Goal: Information Seeking & Learning: Find specific fact

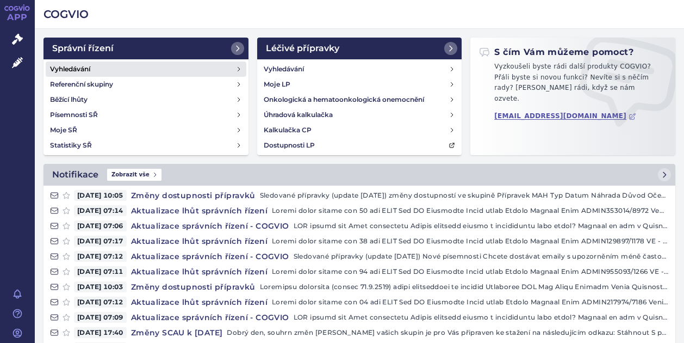
click at [75, 66] on h4 "Vyhledávání" at bounding box center [70, 69] width 40 height 11
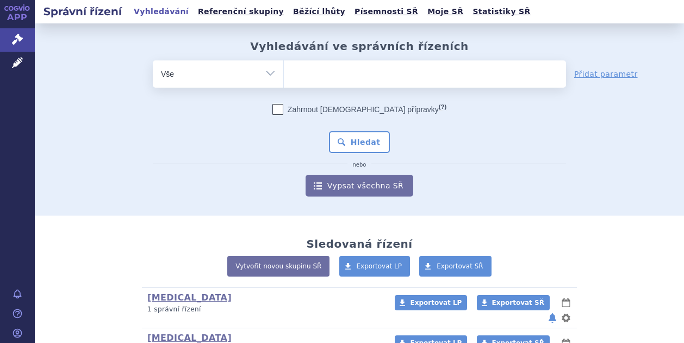
click at [303, 79] on ul at bounding box center [425, 71] width 282 height 23
click at [284, 79] on select at bounding box center [283, 73] width 1 height 27
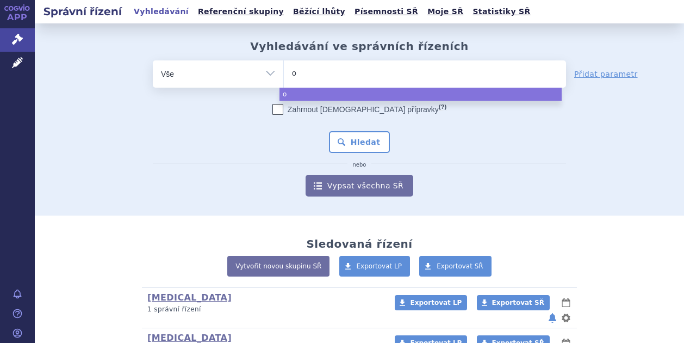
type input "om"
type input "oma"
type input "omali"
type input "omaliz"
type input "omalizu"
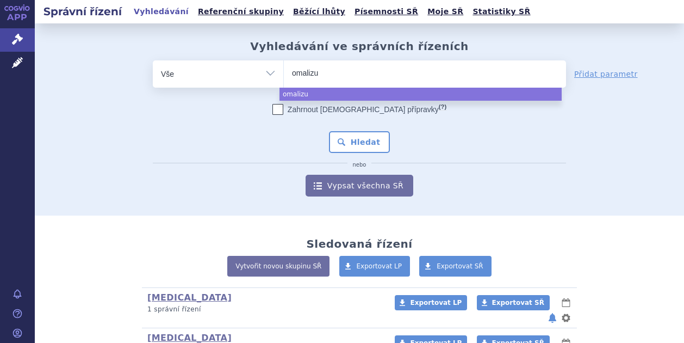
type input "omalizum"
type input "omalizuma"
type input "[MEDICAL_DATA]"
select select "[MEDICAL_DATA]"
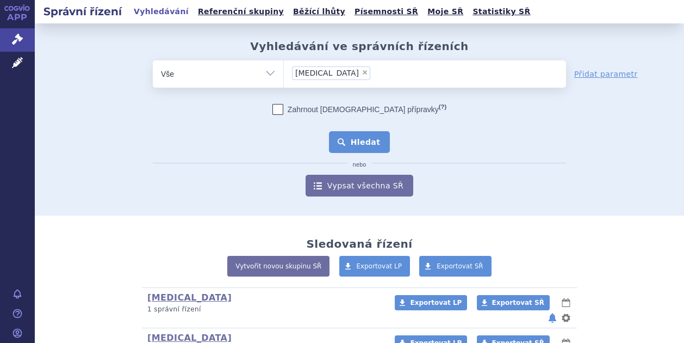
click at [368, 141] on button "Hledat" at bounding box center [359, 142] width 61 height 22
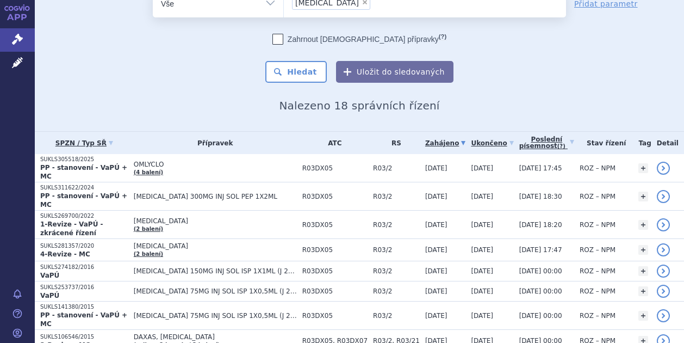
scroll to position [51, 0]
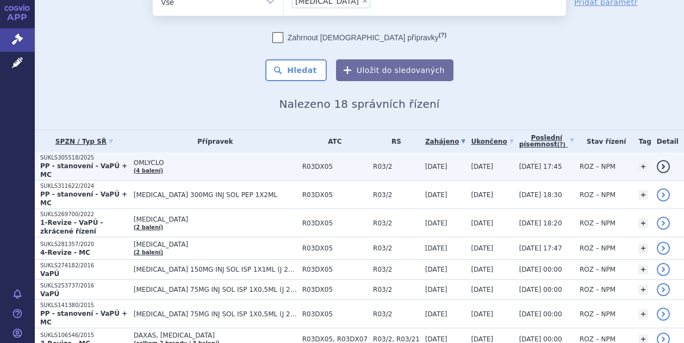
click at [71, 166] on strong "PP - stanovení - VaPÚ + MC" at bounding box center [83, 170] width 87 height 16
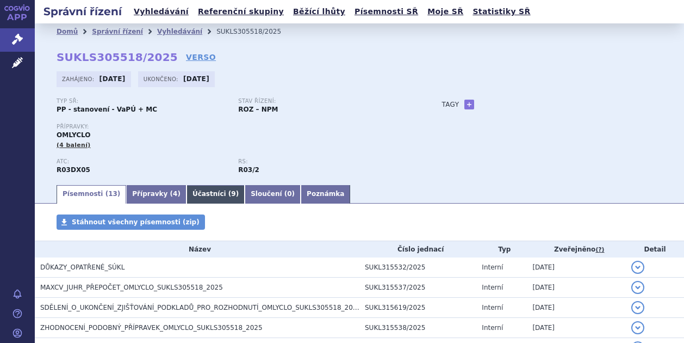
click at [186, 194] on link "Účastníci ( 9 )" at bounding box center [215, 194] width 58 height 18
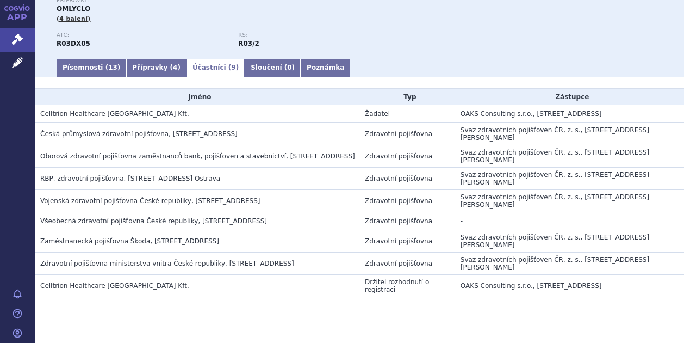
scroll to position [125, 0]
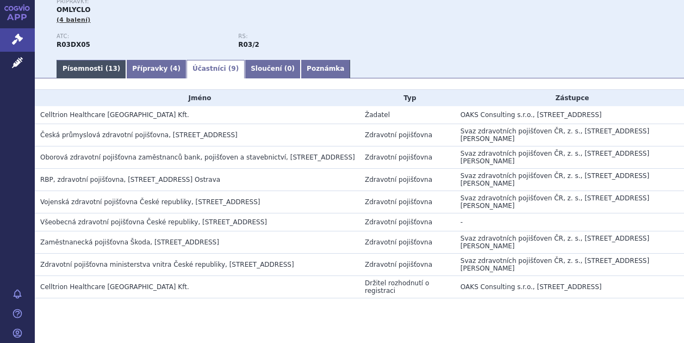
click at [81, 72] on link "Písemnosti ( 13 )" at bounding box center [92, 69] width 70 height 18
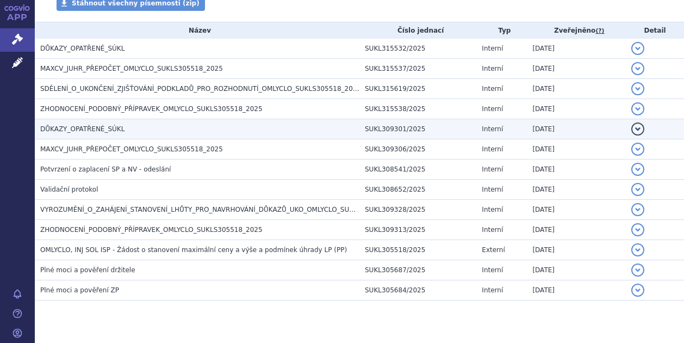
scroll to position [240, 0]
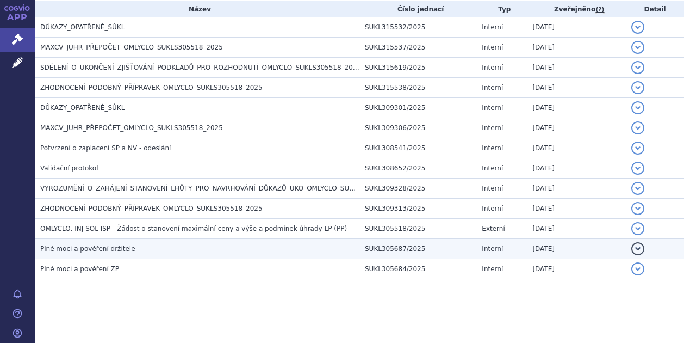
click at [90, 247] on span "Plné moci a pověření držitele" at bounding box center [87, 249] width 95 height 8
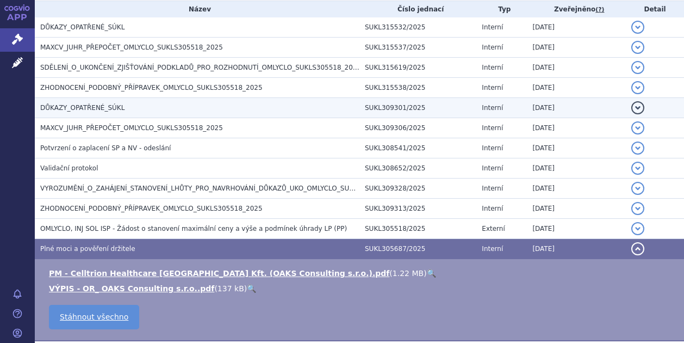
scroll to position [322, 0]
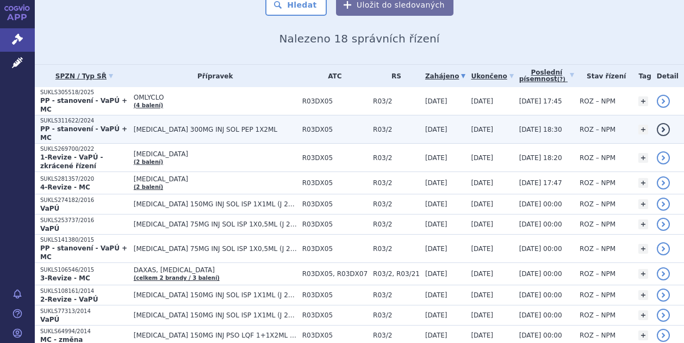
scroll to position [116, 0]
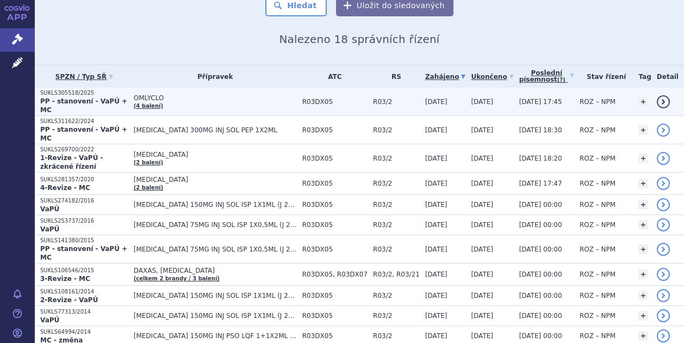
click at [69, 100] on strong "PP - stanovení - VaPÚ + MC" at bounding box center [83, 105] width 87 height 16
